Goal: Task Accomplishment & Management: Use online tool/utility

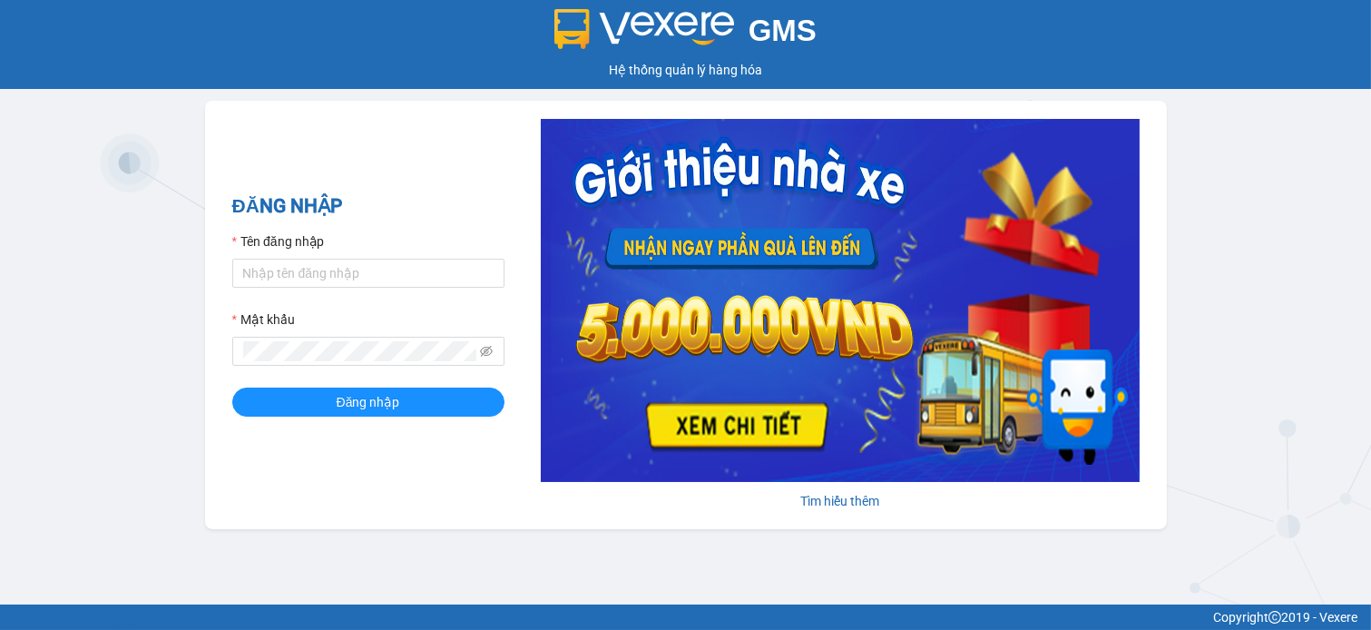
click at [341, 254] on div "Tên đăng nhập" at bounding box center [368, 244] width 272 height 27
click at [343, 260] on input "Tên đăng nhập" at bounding box center [368, 273] width 272 height 29
type input "[PERSON_NAME].anhhuyhp"
click at [331, 406] on button "Đăng nhập" at bounding box center [368, 402] width 272 height 29
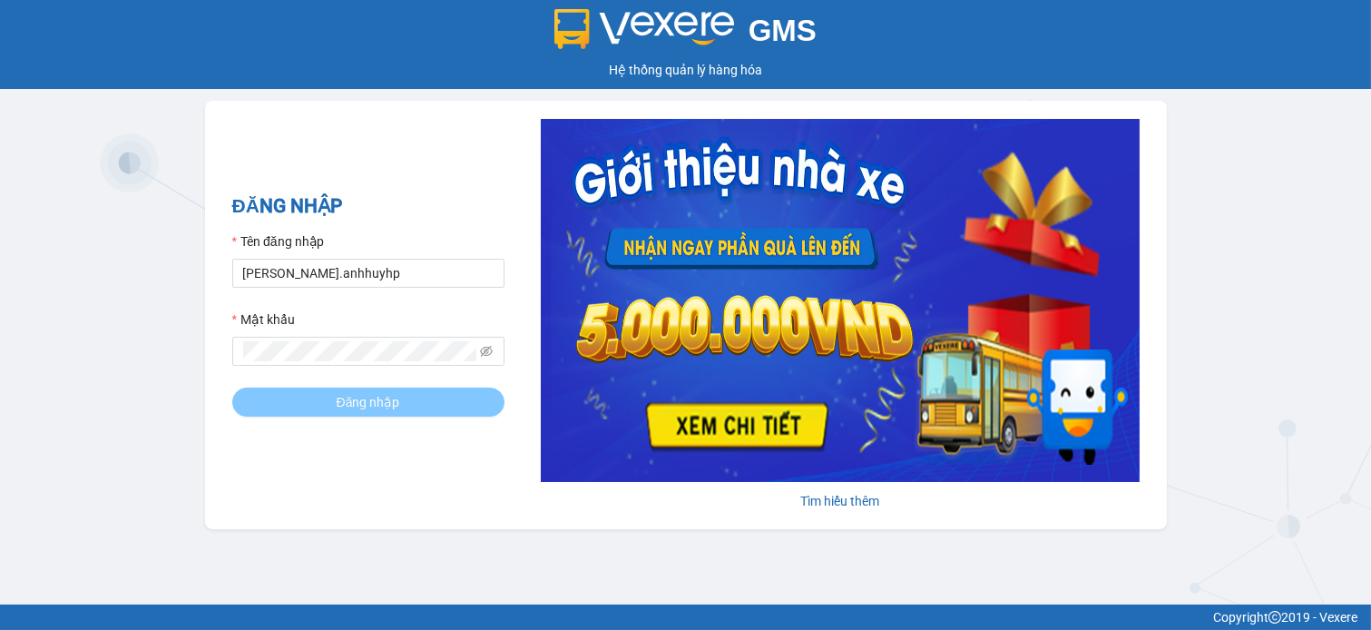
click at [331, 406] on button "Đăng nhập" at bounding box center [368, 402] width 272 height 29
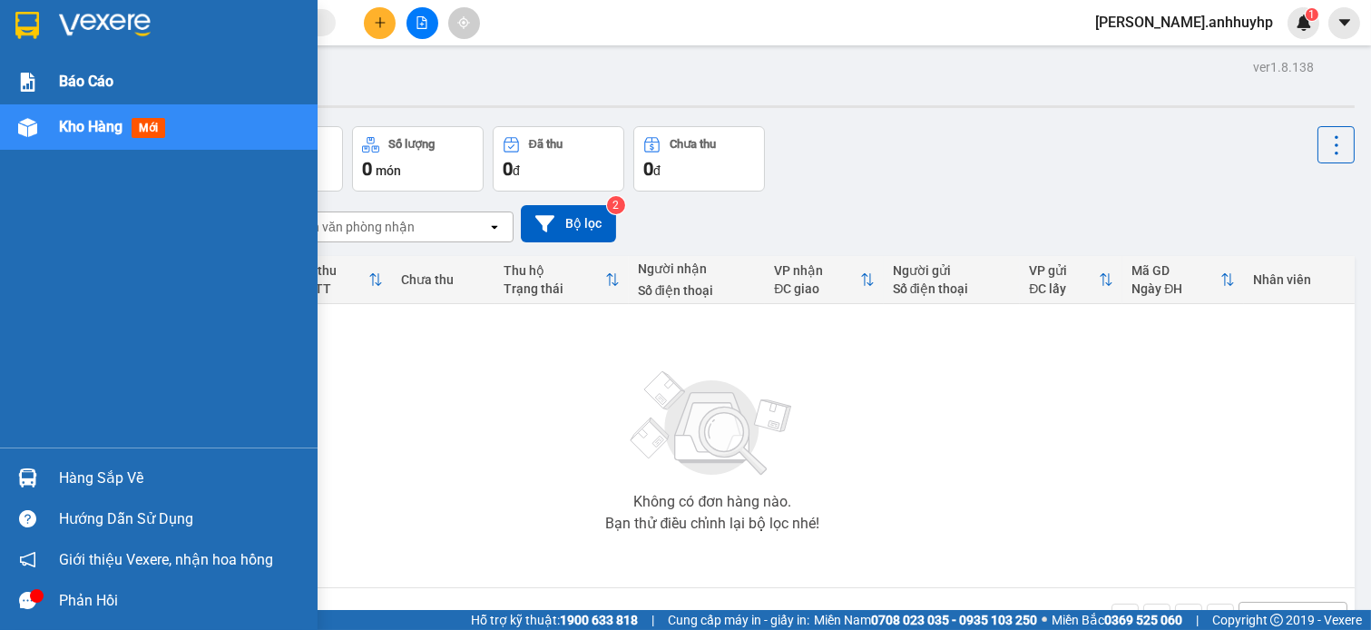
click at [53, 80] on div "Báo cáo" at bounding box center [159, 81] width 318 height 45
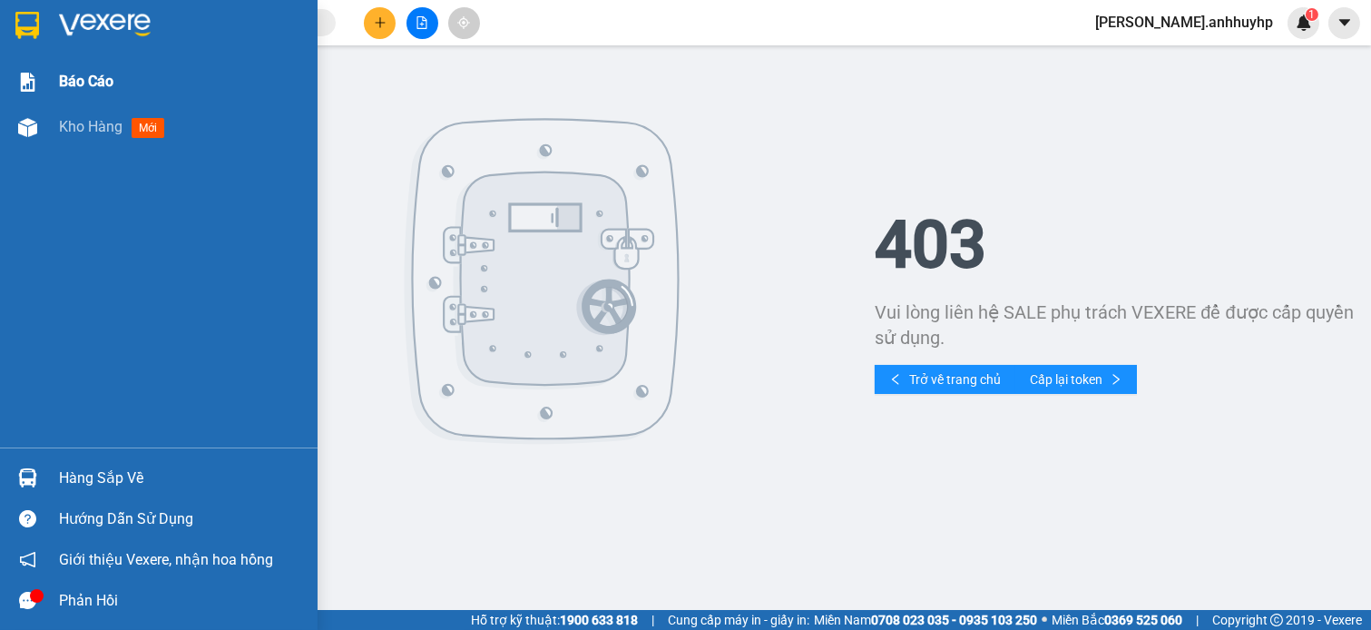
click at [93, 83] on span "Báo cáo" at bounding box center [86, 81] width 54 height 23
drag, startPoint x: 22, startPoint y: 80, endPoint x: 46, endPoint y: 80, distance: 24.5
click at [24, 80] on img at bounding box center [27, 82] width 19 height 19
click at [52, 80] on div "Báo cáo" at bounding box center [159, 81] width 318 height 45
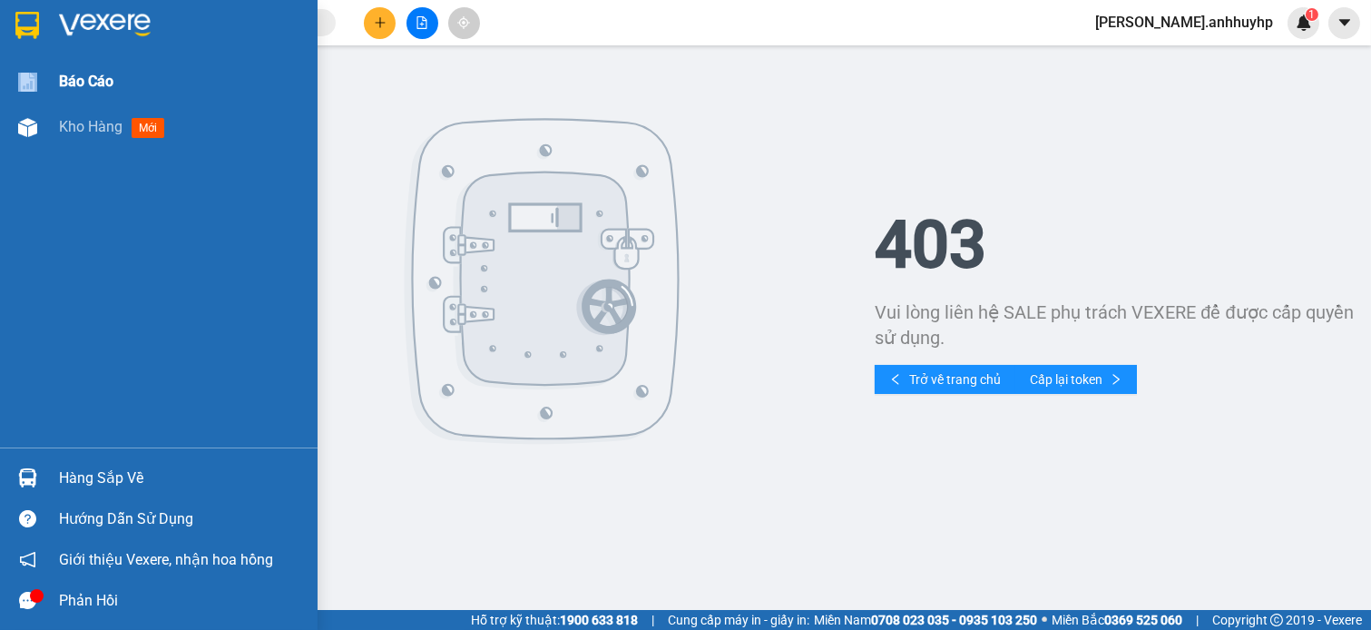
click at [52, 80] on div "Báo cáo" at bounding box center [159, 81] width 318 height 45
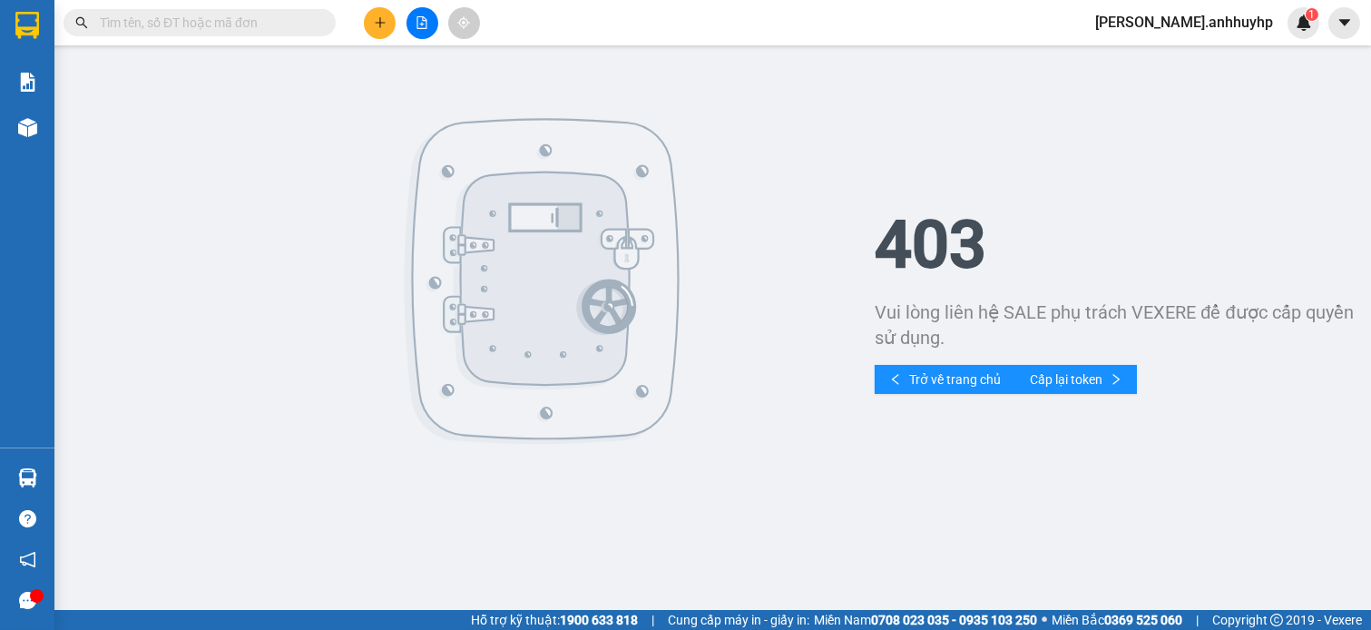
click at [367, 21] on button at bounding box center [380, 23] width 32 height 32
click at [390, 25] on button at bounding box center [380, 23] width 32 height 32
click at [372, 12] on button at bounding box center [380, 23] width 32 height 32
click at [373, 15] on button at bounding box center [380, 23] width 32 height 32
click at [374, 19] on icon "plus" at bounding box center [380, 22] width 13 height 13
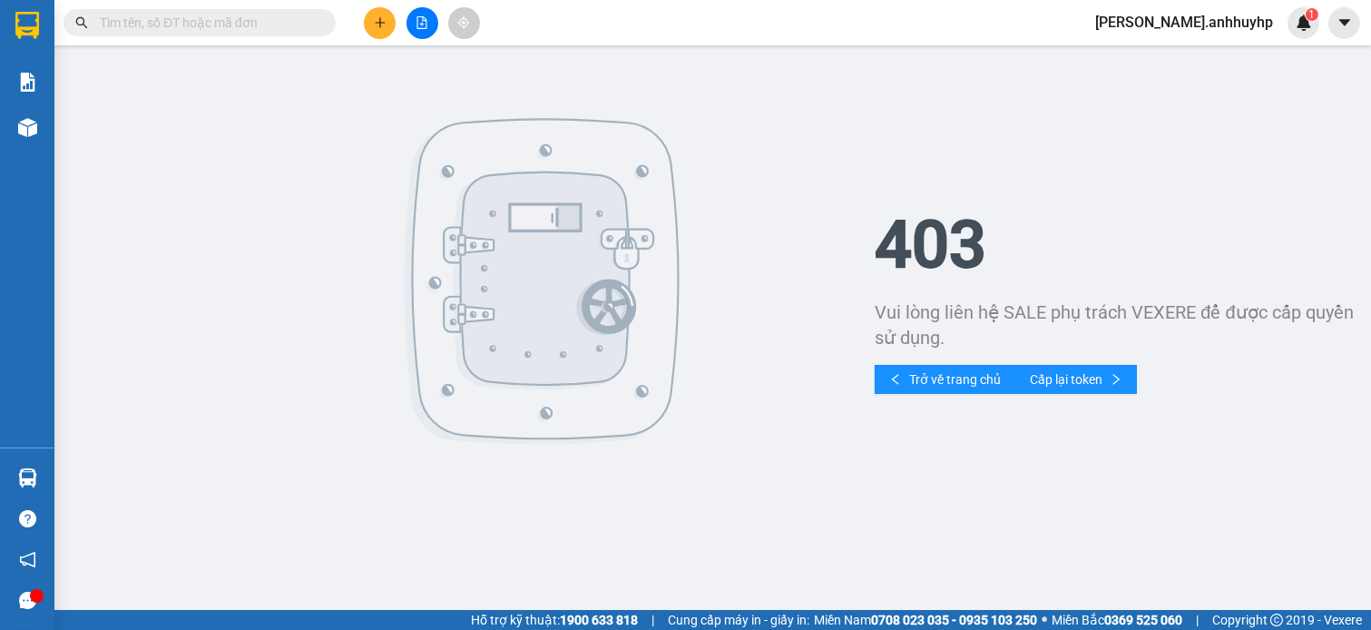
click at [374, 19] on icon "plus" at bounding box center [380, 22] width 13 height 13
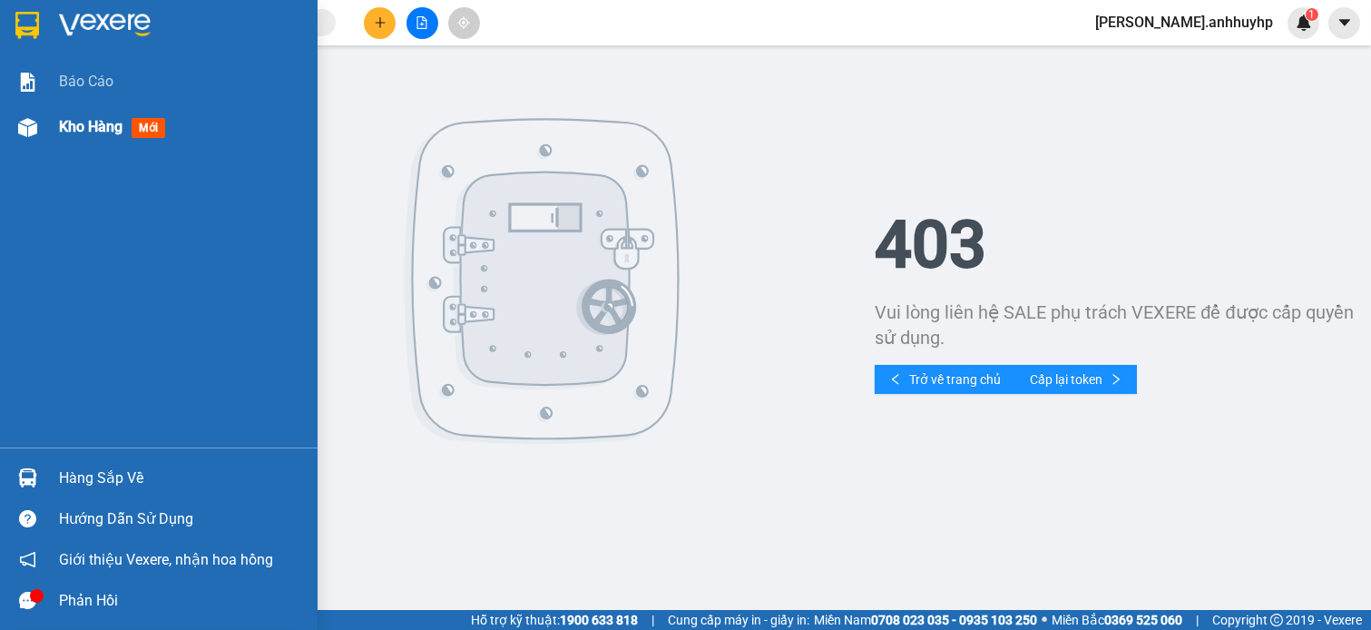
click at [25, 129] on img at bounding box center [27, 127] width 19 height 19
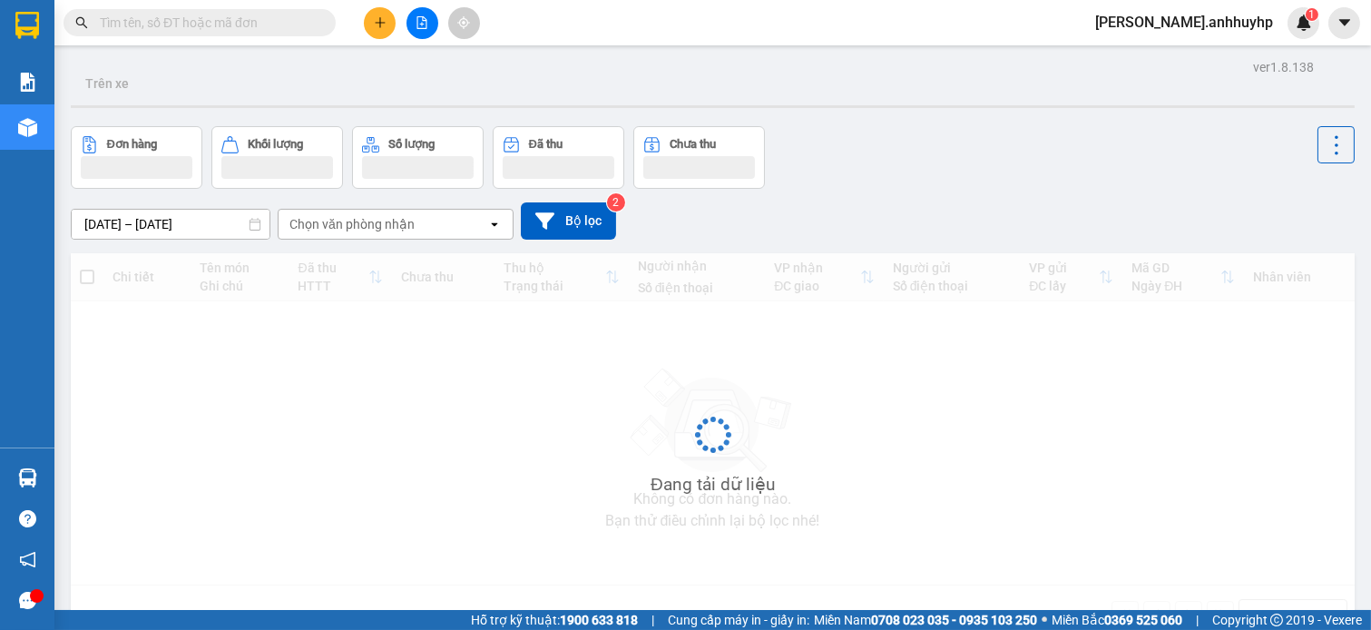
click at [140, 133] on button "Đơn hàng" at bounding box center [137, 157] width 132 height 63
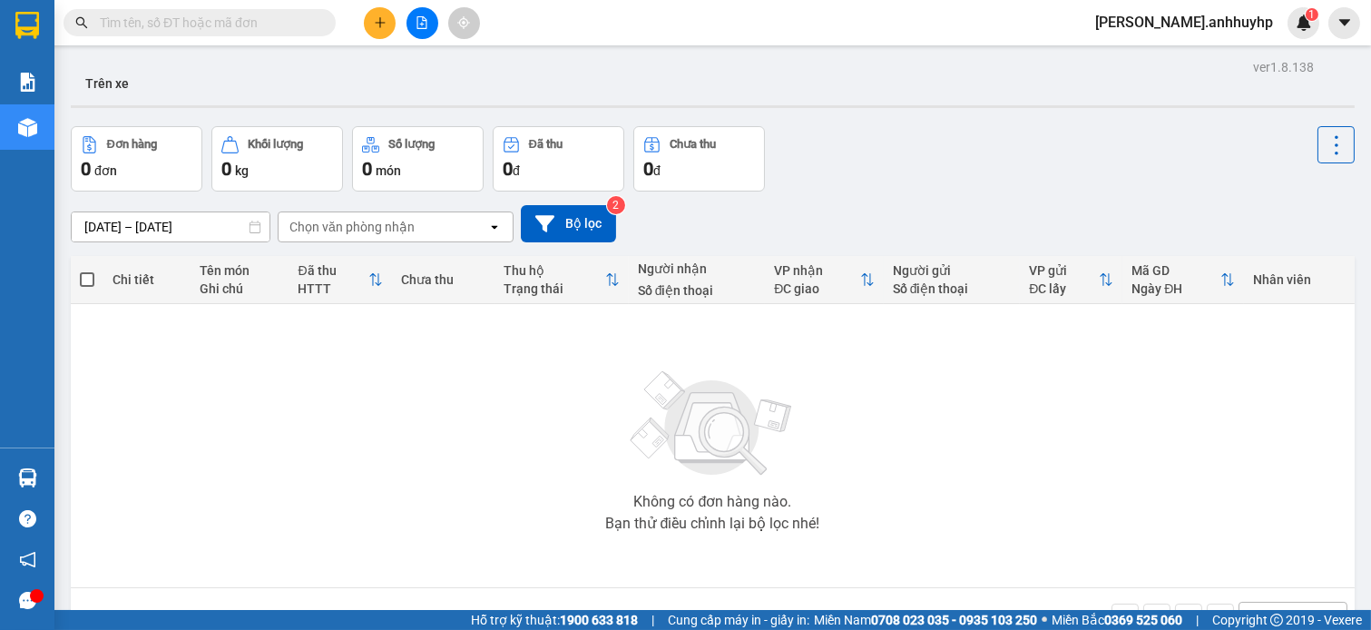
click at [376, 32] on button at bounding box center [380, 23] width 32 height 32
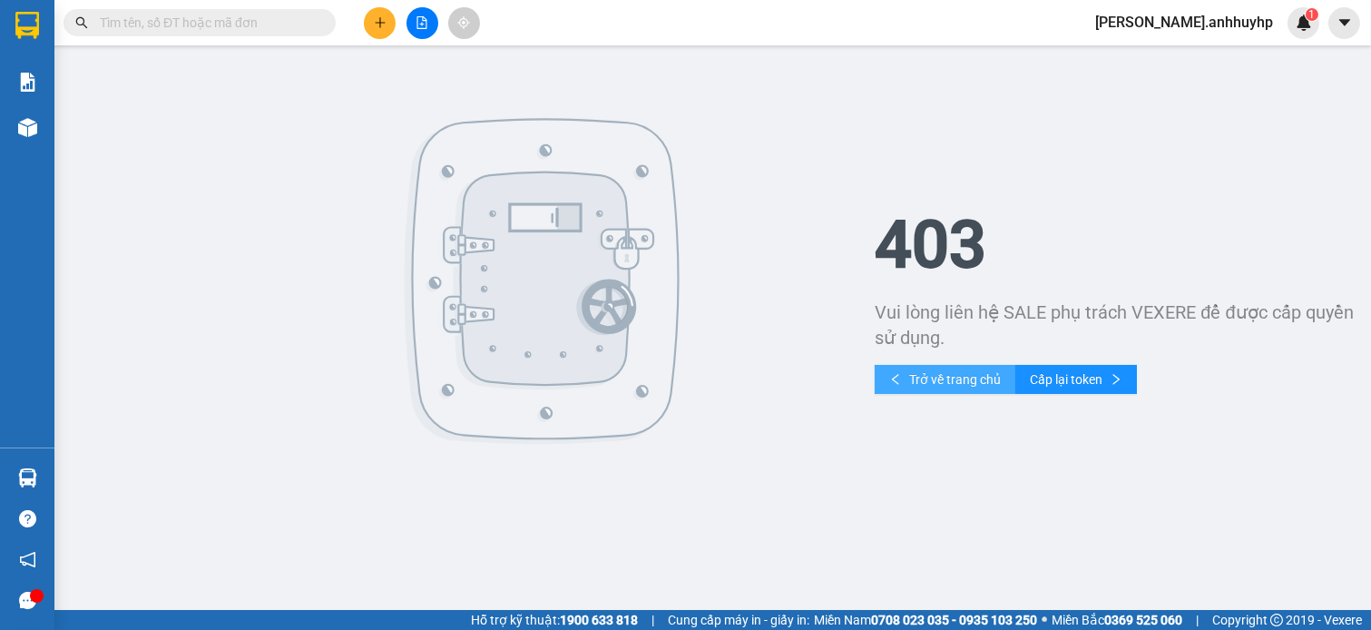
click at [920, 366] on button "Trở về trang chủ" at bounding box center [945, 379] width 141 height 29
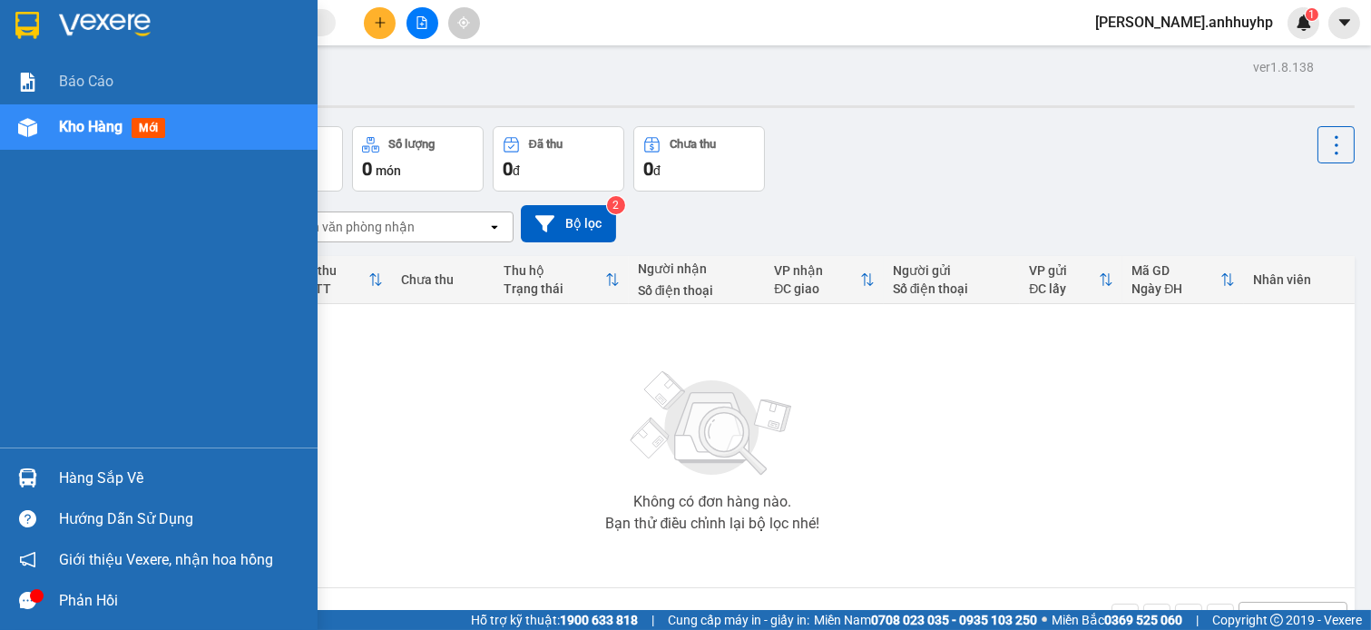
click at [109, 604] on div "Phản hồi" at bounding box center [181, 600] width 245 height 27
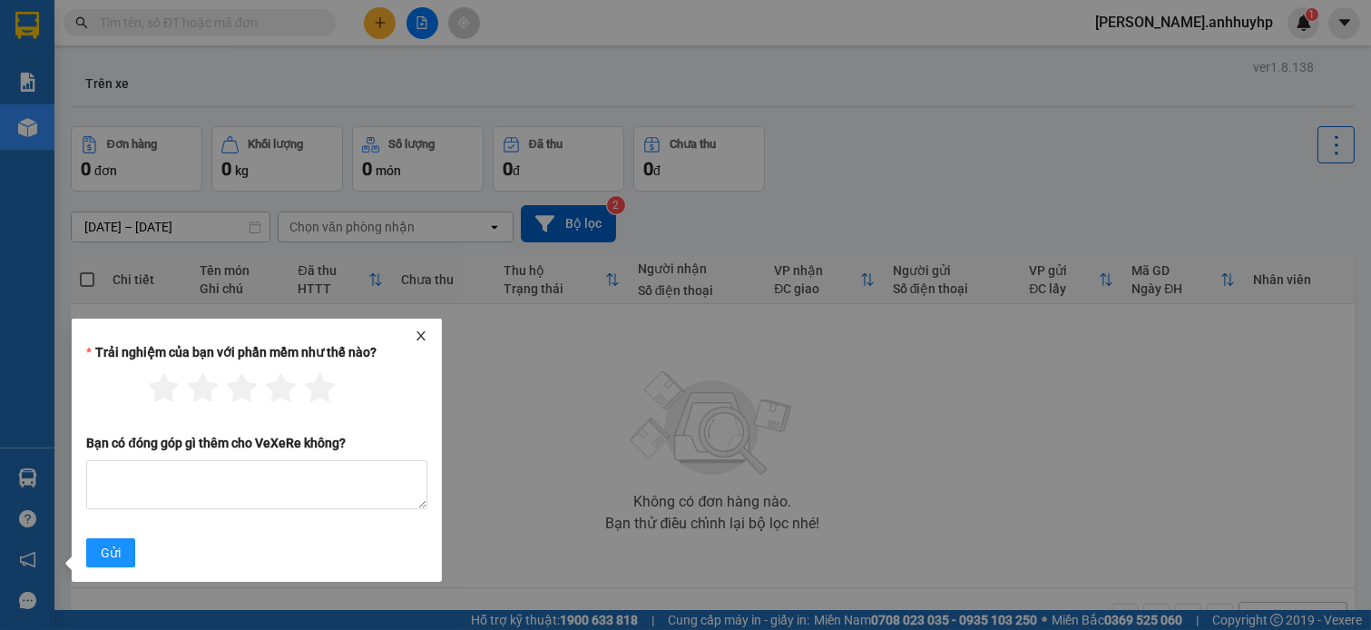
click at [420, 337] on icon "close" at bounding box center [421, 335] width 9 height 9
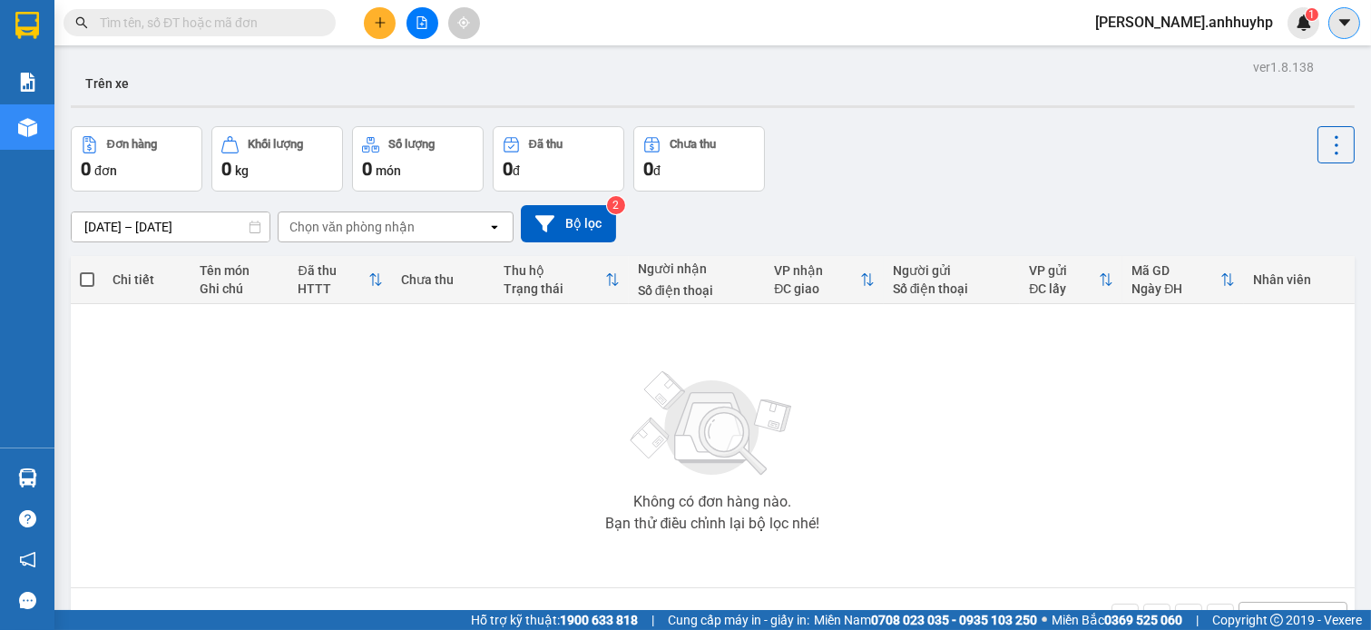
click at [1329, 21] on button at bounding box center [1345, 23] width 32 height 32
click at [1119, 62] on div "Trên xe" at bounding box center [713, 86] width 1284 height 48
click at [1195, 19] on span "[PERSON_NAME].anhhuyhp" at bounding box center [1184, 22] width 207 height 23
click at [1232, 62] on span "Đăng xuất" at bounding box center [1236, 56] width 82 height 20
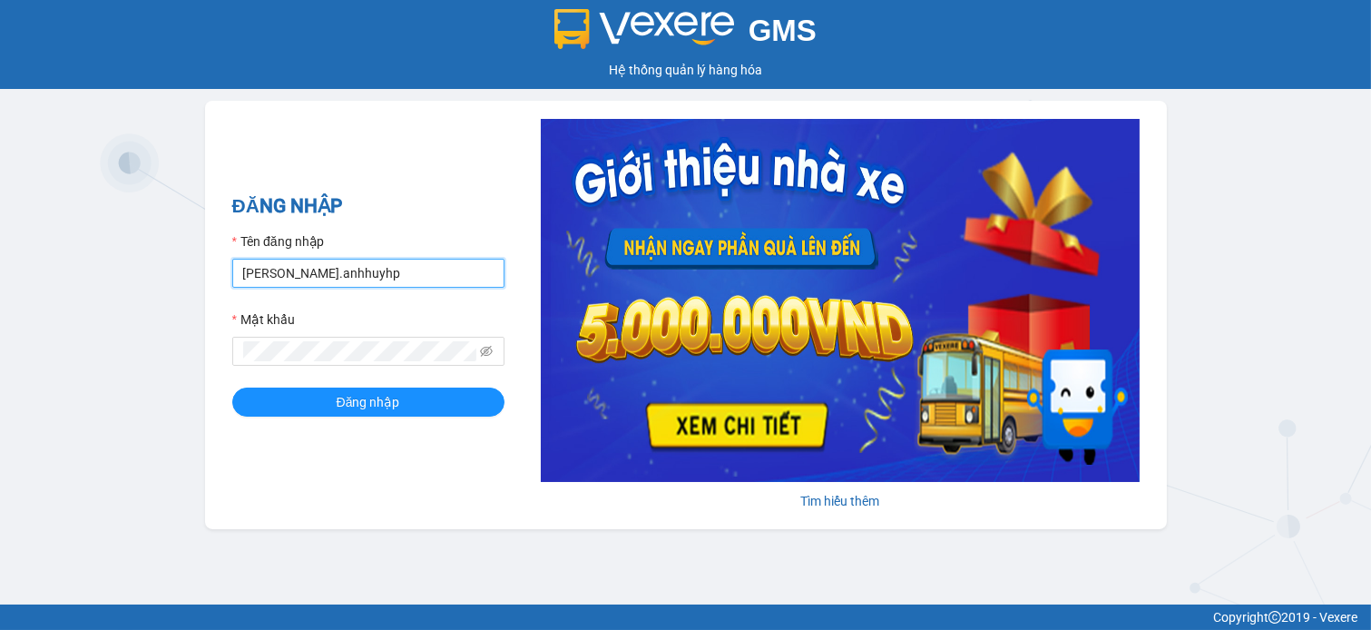
click at [311, 264] on input "[PERSON_NAME].anhhuyhp" at bounding box center [368, 273] width 272 height 29
drag, startPoint x: 352, startPoint y: 276, endPoint x: 185, endPoint y: 279, distance: 167.0
click at [185, 279] on div "GMS Hệ thống quản lý hàng hóa ĐĂNG NHẬP Tên đăng nhập huy.anhhuyhp Mật khẩu Đăn…" at bounding box center [685, 302] width 1371 height 604
type input "hthang.anhhuyvip"
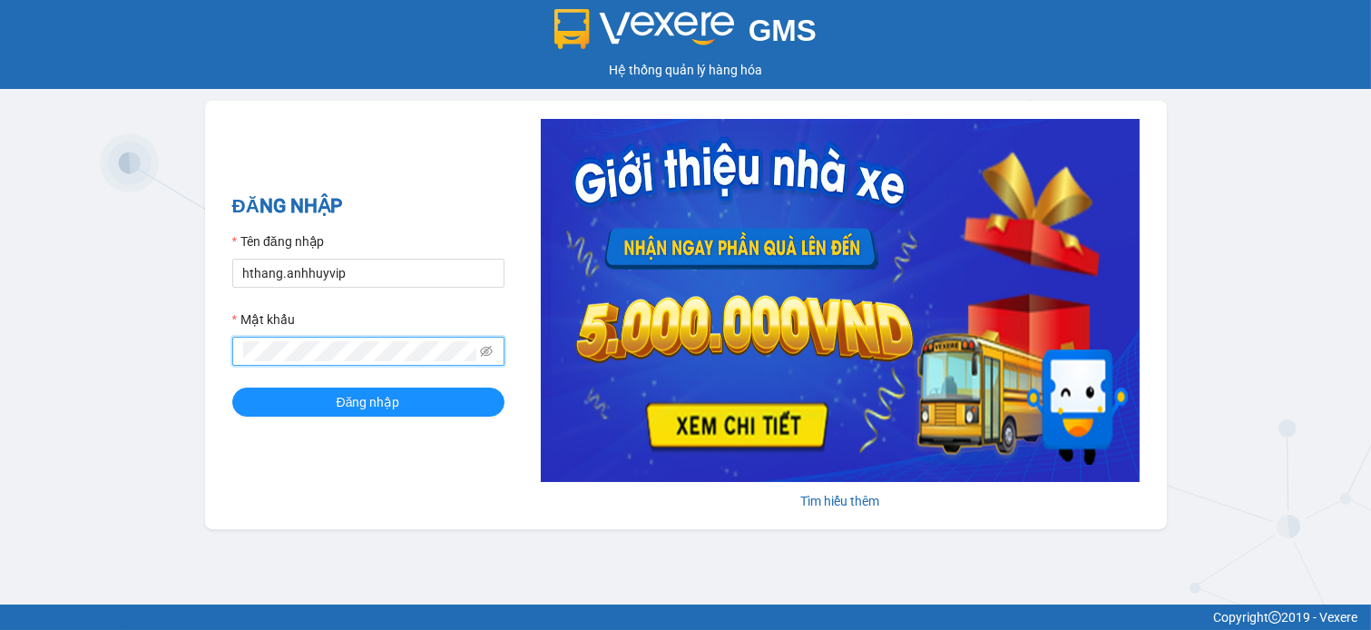
click at [159, 358] on div "GMS Hệ thống quản lý hàng hóa ĐĂNG NHẬP Tên đăng nhập hthang.anhhuyvip Mật khẩu…" at bounding box center [685, 302] width 1371 height 604
click at [232, 388] on button "Đăng nhập" at bounding box center [368, 402] width 272 height 29
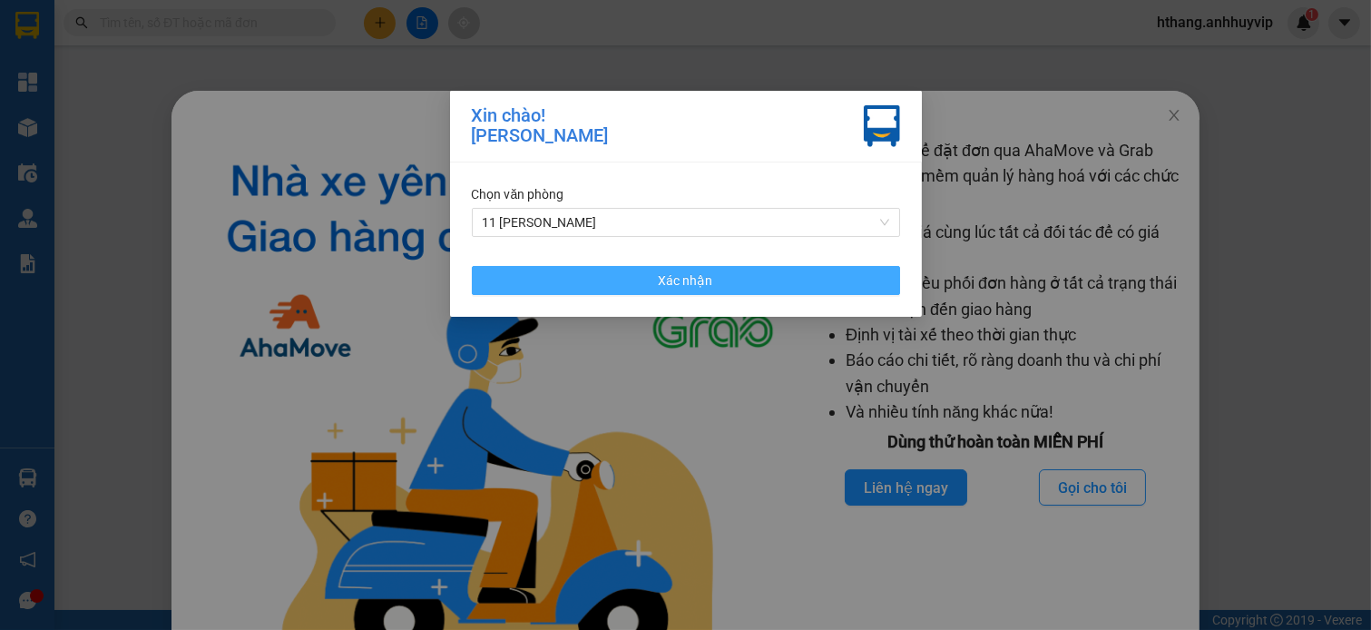
click at [681, 287] on span "Xác nhận" at bounding box center [686, 280] width 54 height 20
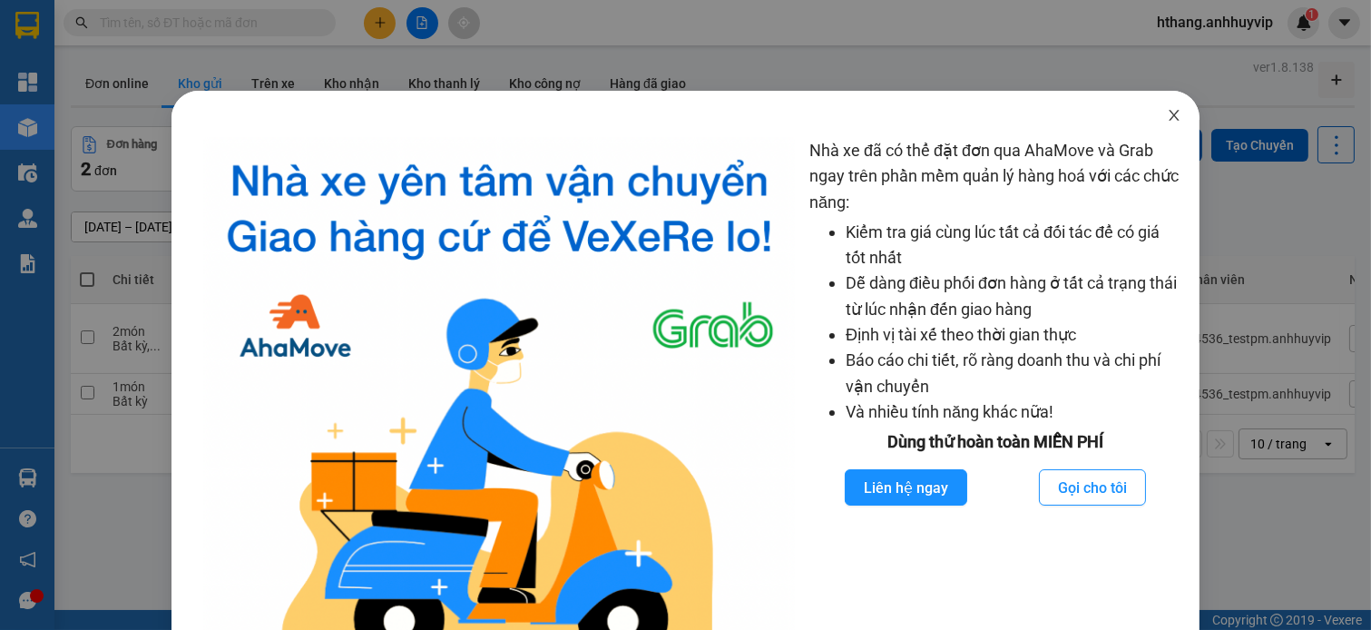
click at [1167, 115] on span "Close" at bounding box center [1174, 116] width 51 height 51
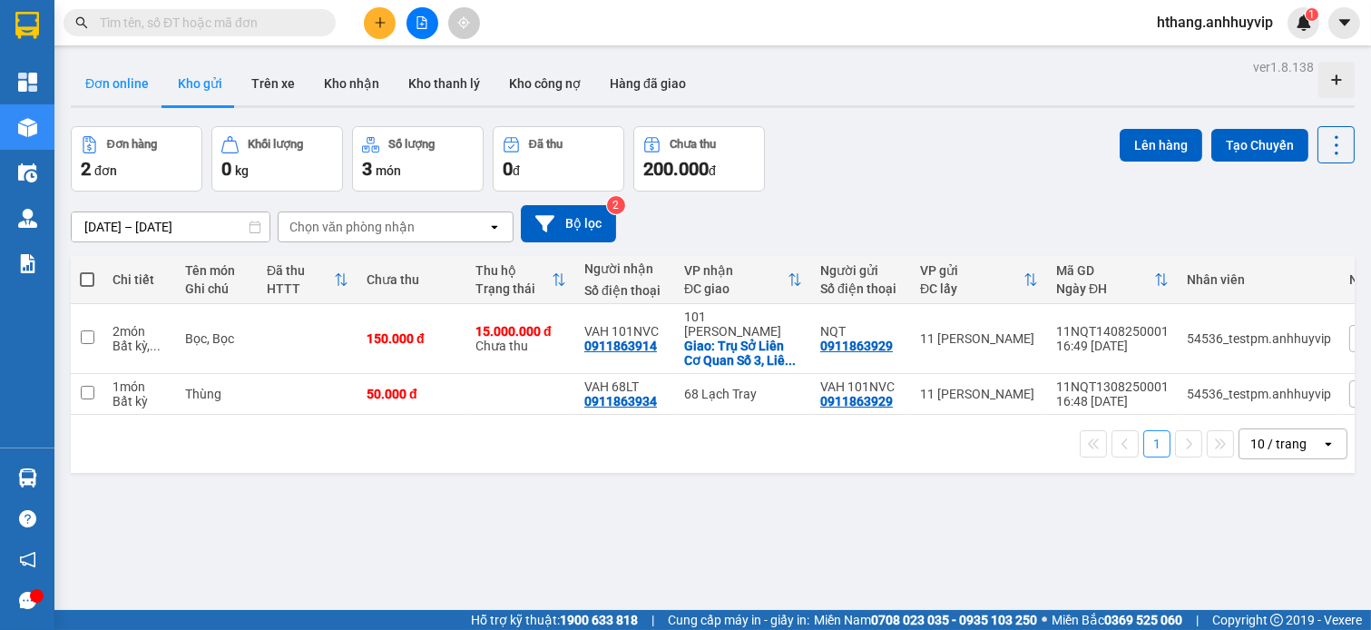
click at [125, 82] on button "Đơn online" at bounding box center [117, 84] width 93 height 44
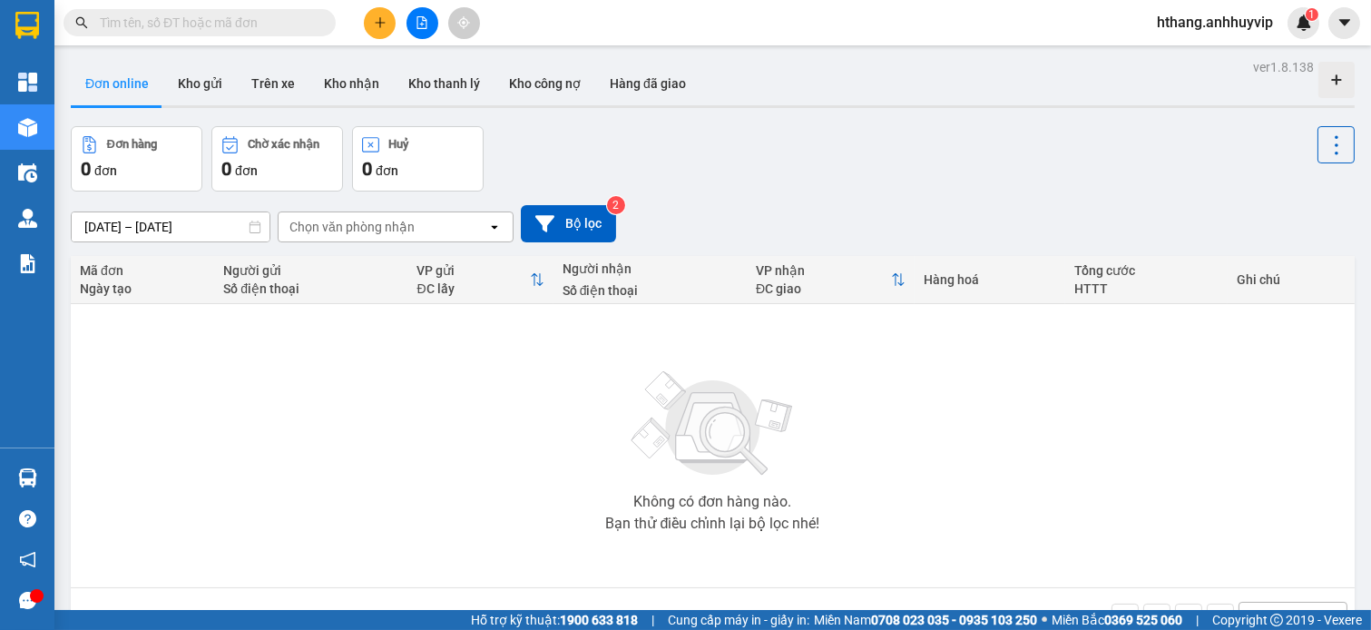
click at [188, 82] on button "Kho gửi" at bounding box center [200, 84] width 74 height 44
type input "[DATE] – [DATE]"
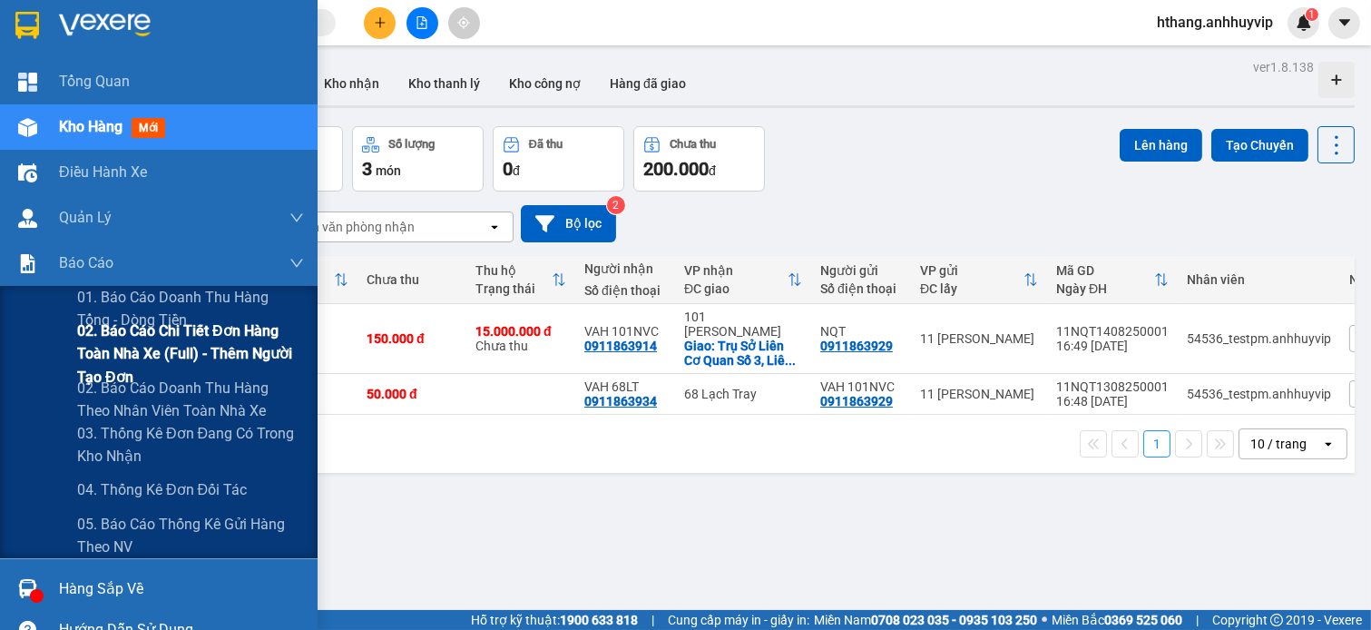
click at [148, 359] on span "02. Báo cáo chi tiết đơn hàng toàn nhà xe (Full) - Thêm người tạo đơn" at bounding box center [190, 353] width 227 height 68
